Goal: Check status: Check status

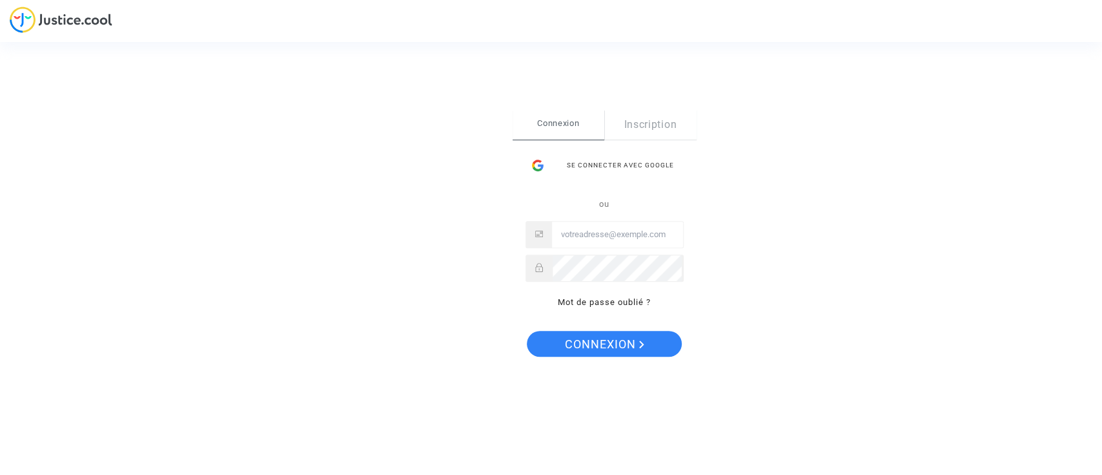
type input "oderyam@gmail.com"
click at [626, 349] on span "Connexion" at bounding box center [604, 344] width 79 height 27
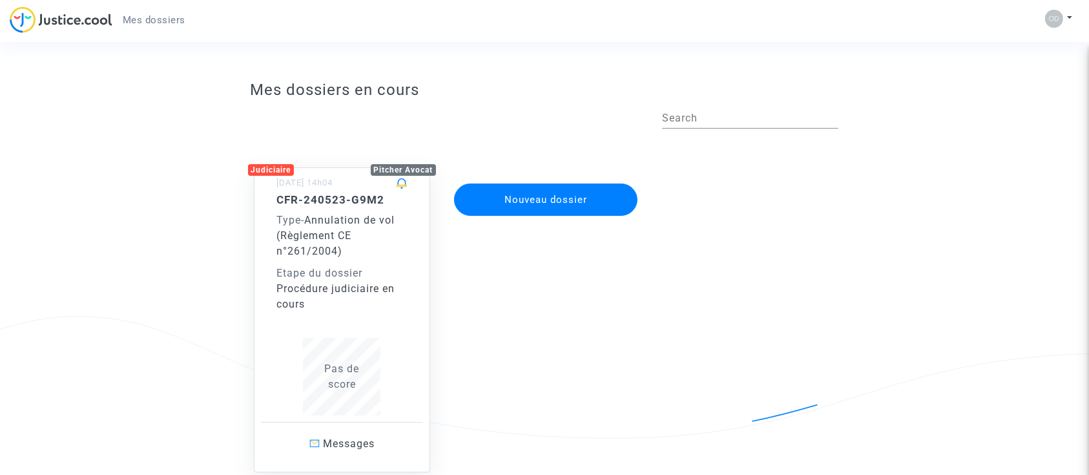
click at [322, 283] on div "Procédure judiciaire en cours" at bounding box center [342, 296] width 130 height 31
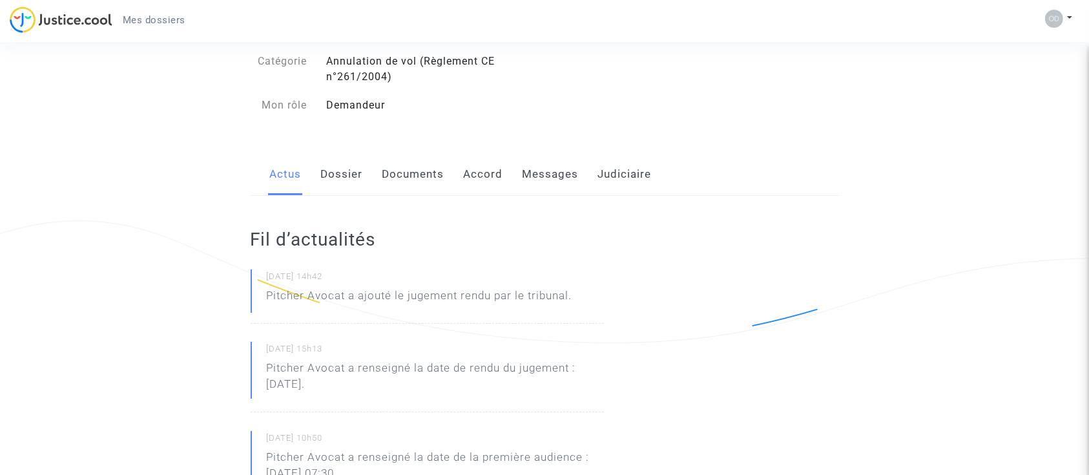
scroll to position [96, 0]
click at [398, 177] on link "Documents" at bounding box center [413, 173] width 62 height 43
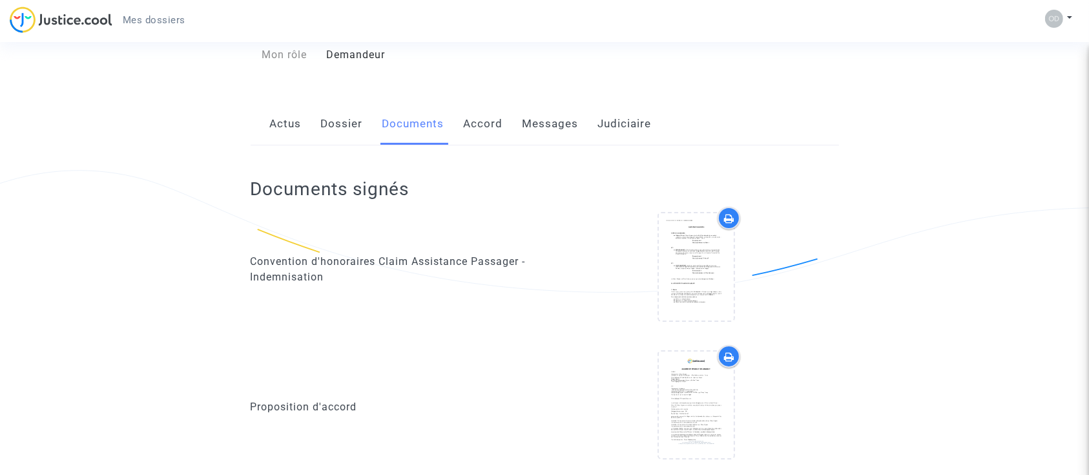
scroll to position [145, 0]
click at [484, 124] on link "Accord" at bounding box center [483, 124] width 39 height 43
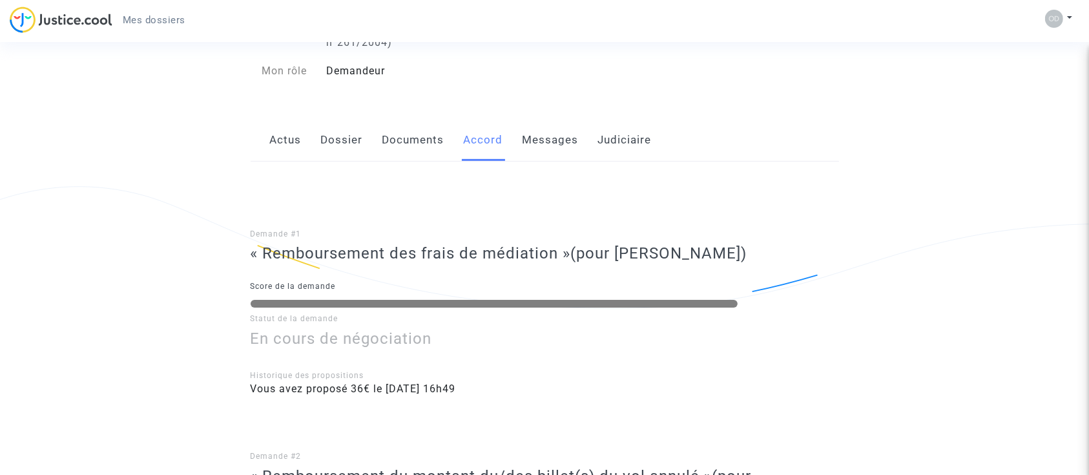
scroll to position [124, 0]
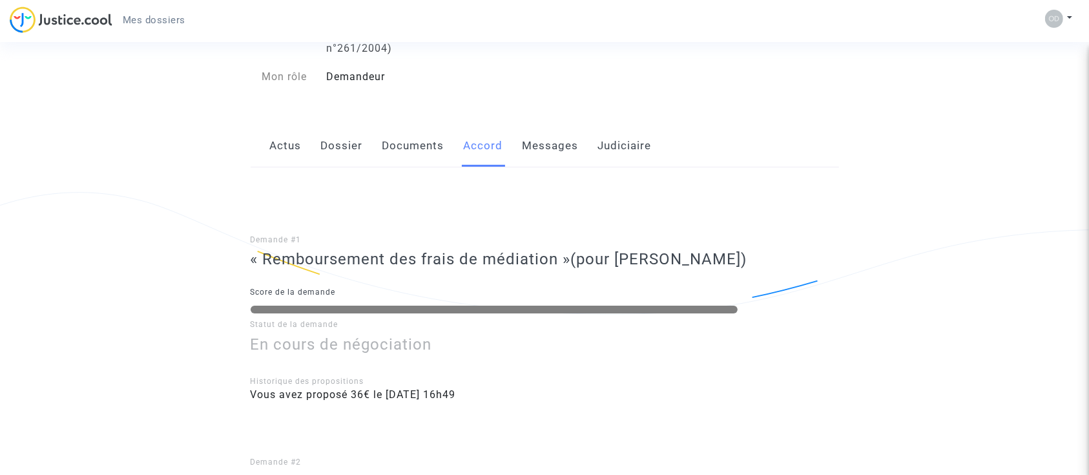
click at [619, 133] on link "Judiciaire" at bounding box center [625, 146] width 54 height 43
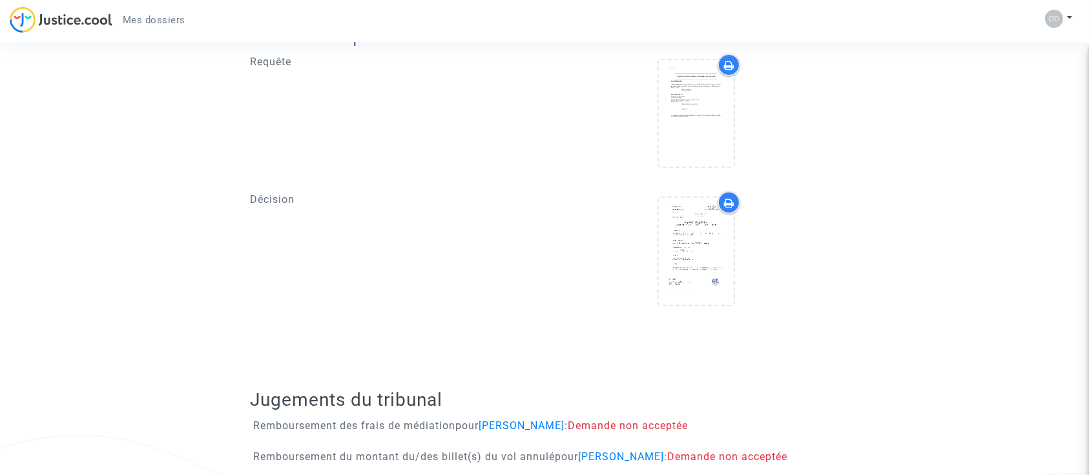
scroll to position [517, 0]
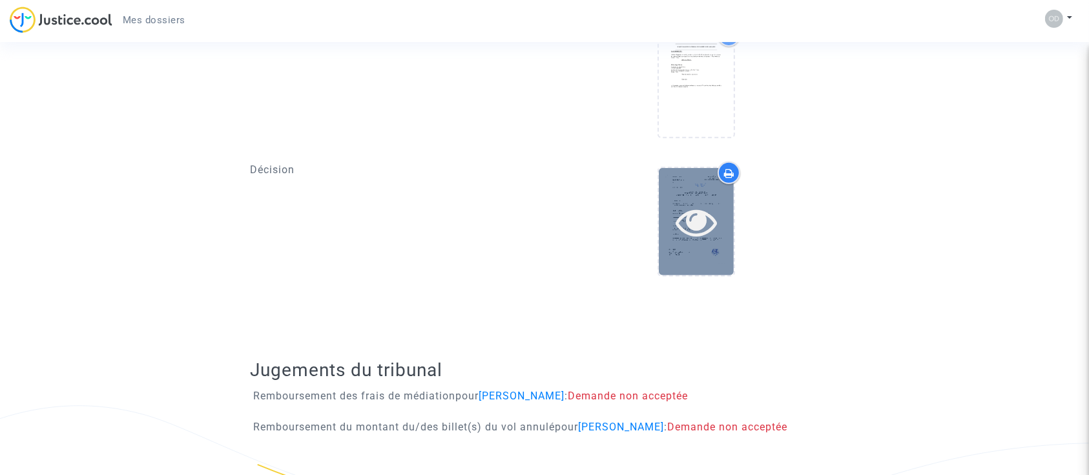
click at [701, 218] on icon at bounding box center [696, 221] width 42 height 41
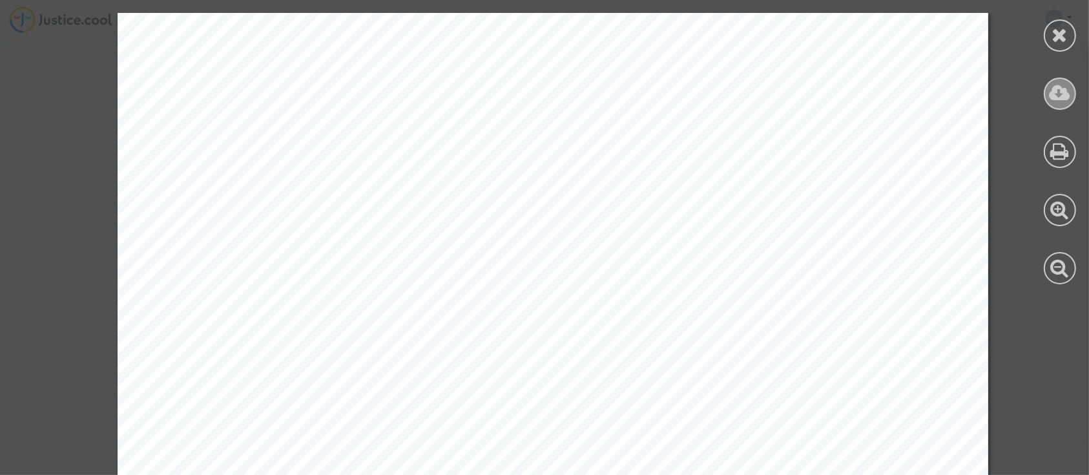
click at [1055, 90] on icon at bounding box center [1059, 92] width 21 height 19
click at [1069, 23] on div at bounding box center [1059, 35] width 32 height 32
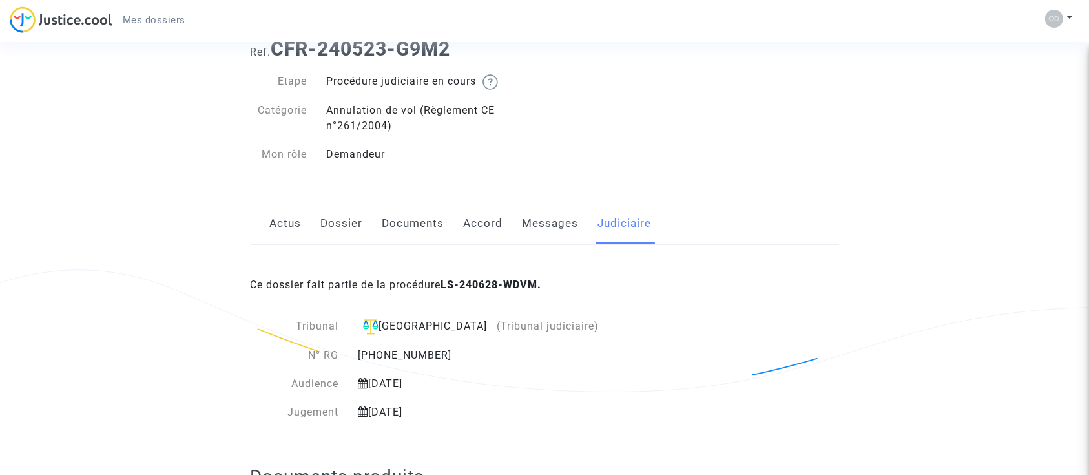
scroll to position [0, 0]
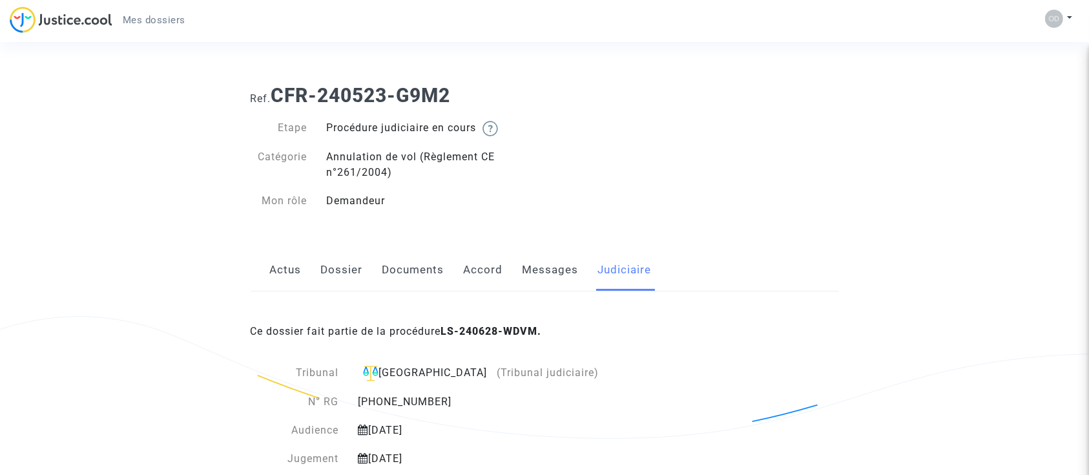
click at [295, 267] on link "Actus" at bounding box center [286, 270] width 32 height 43
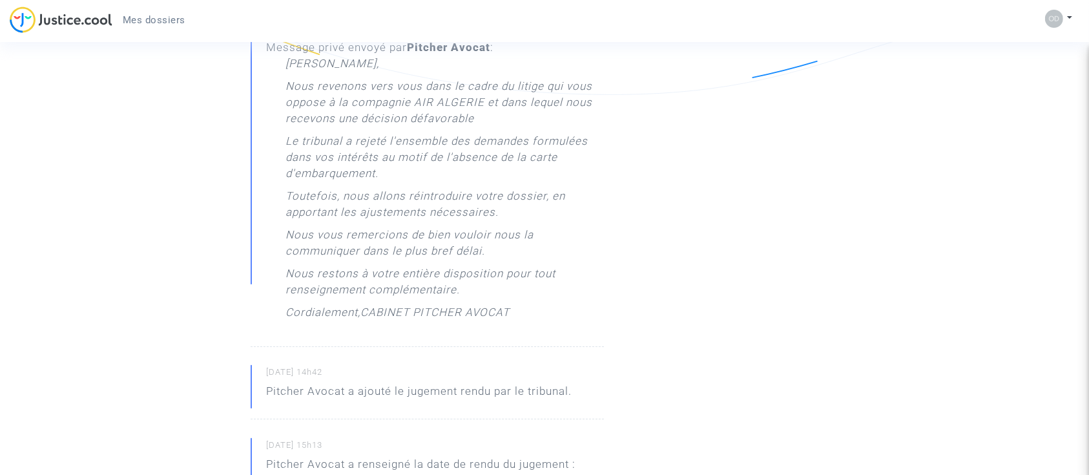
scroll to position [337, 0]
